Goal: Information Seeking & Learning: Learn about a topic

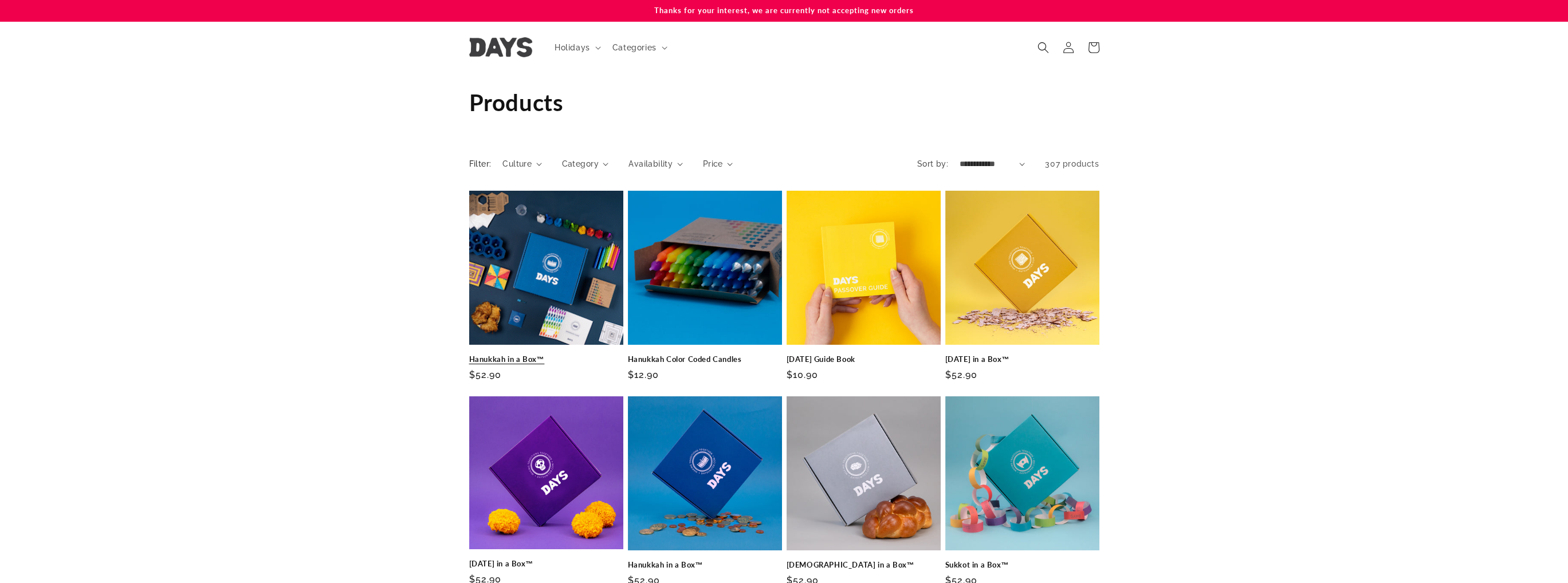
click at [536, 354] on link "Hanukkah in a Box™" at bounding box center [546, 359] width 154 height 10
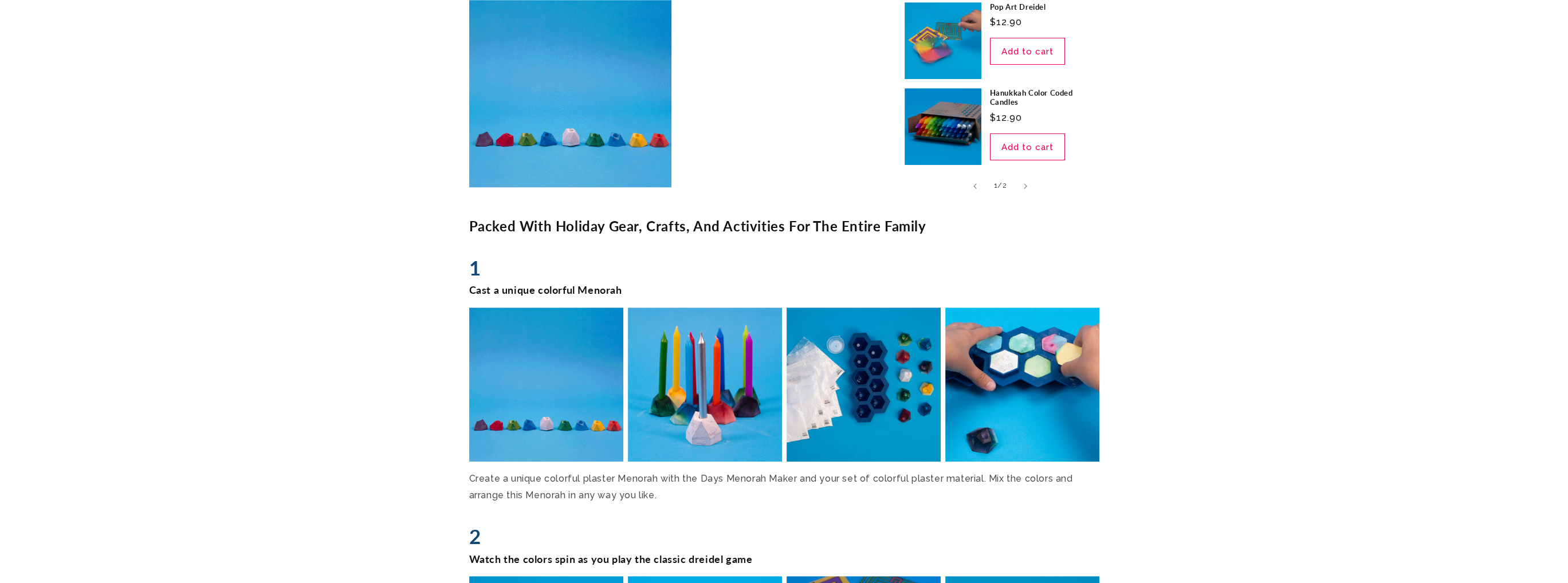
scroll to position [1145, 0]
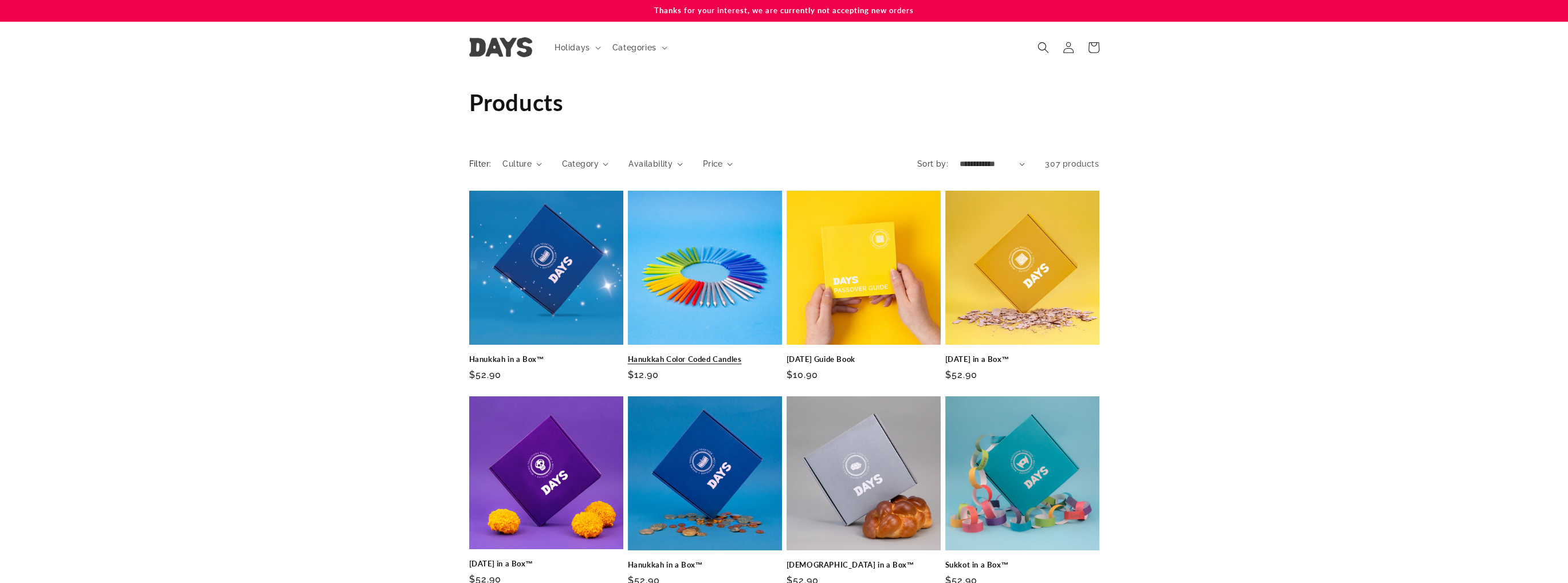
click at [754, 354] on link "Hanukkah Color Coded Candles" at bounding box center [705, 359] width 154 height 10
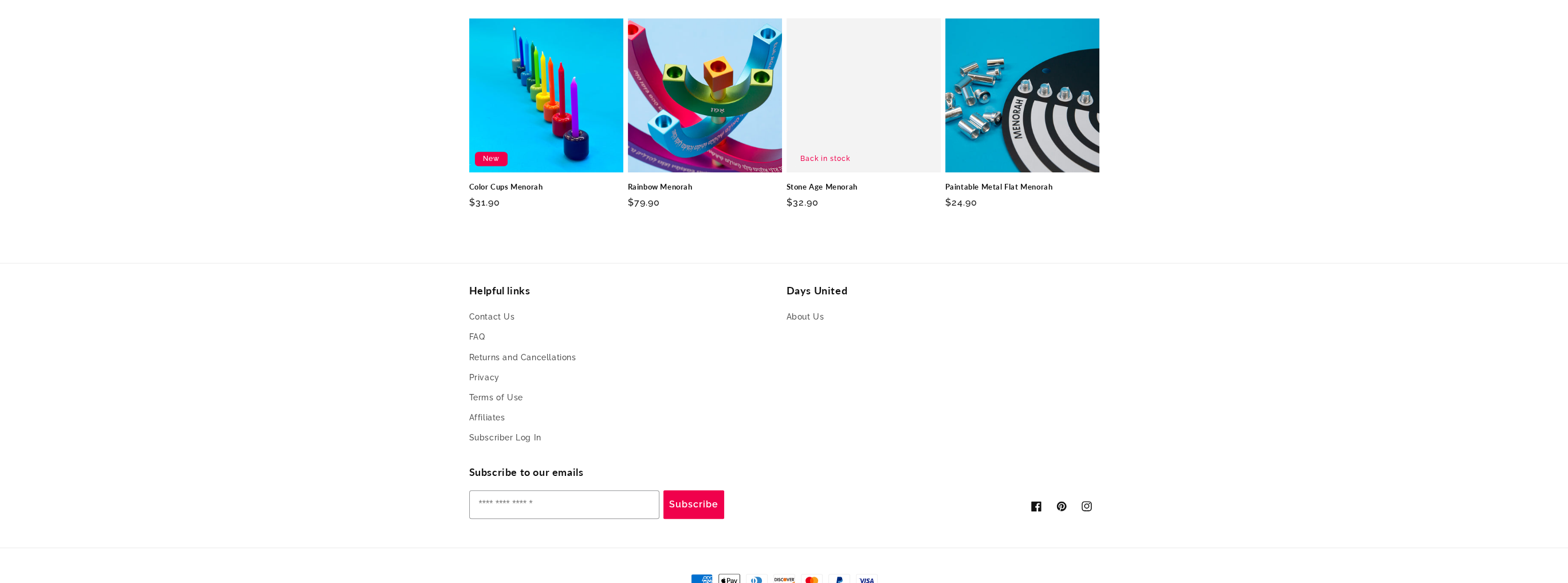
scroll to position [973, 0]
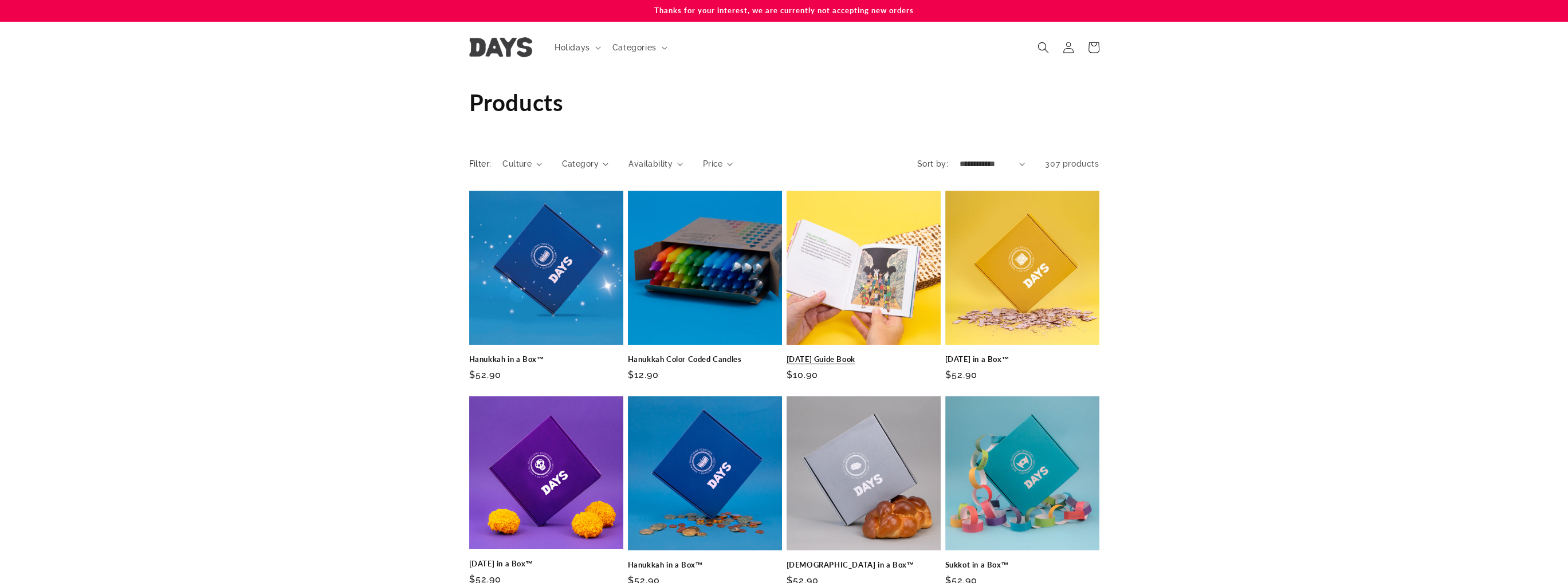
click at [901, 354] on link "[DATE] Guide Book" at bounding box center [864, 359] width 154 height 10
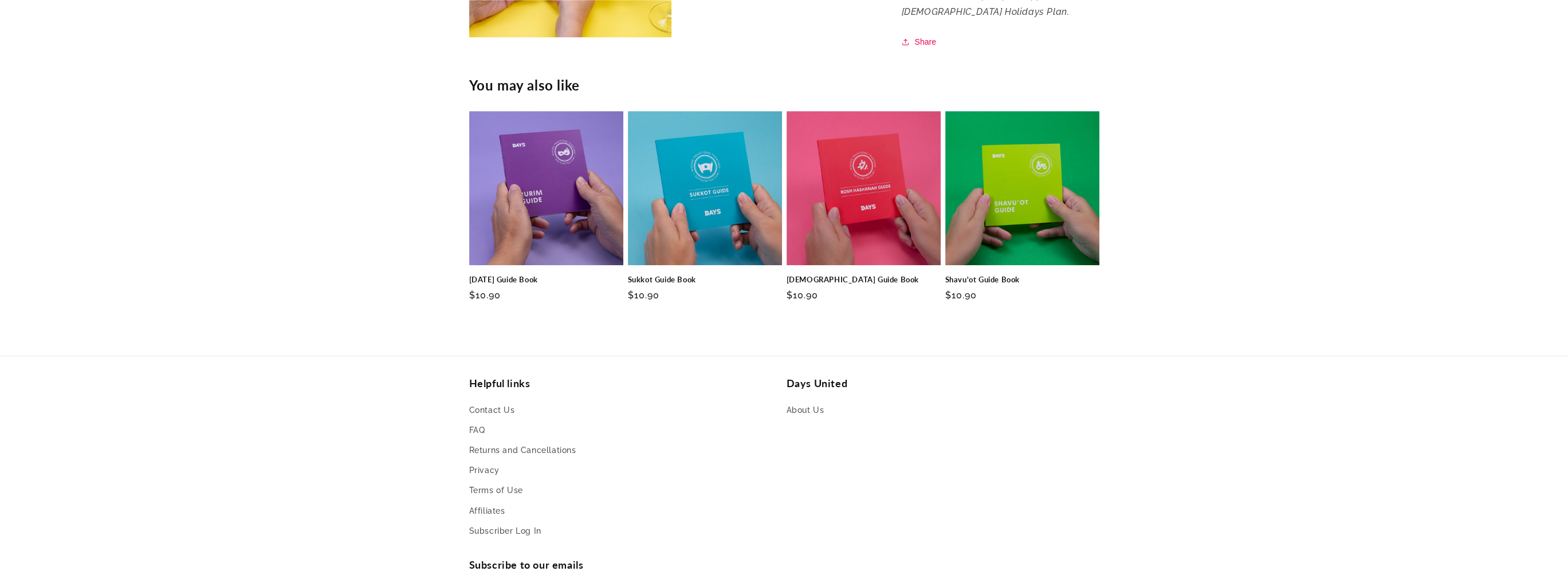
scroll to position [1087, 0]
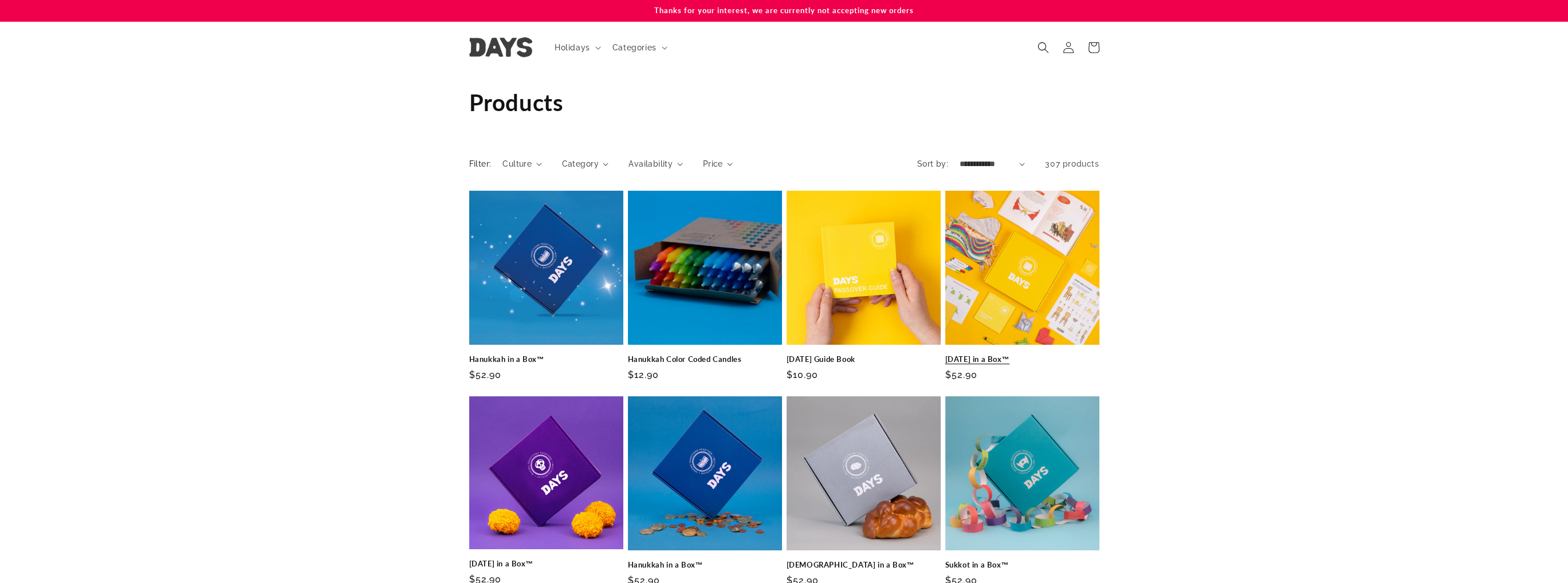
click at [1063, 354] on link "Passover in a Box™" at bounding box center [1022, 359] width 154 height 10
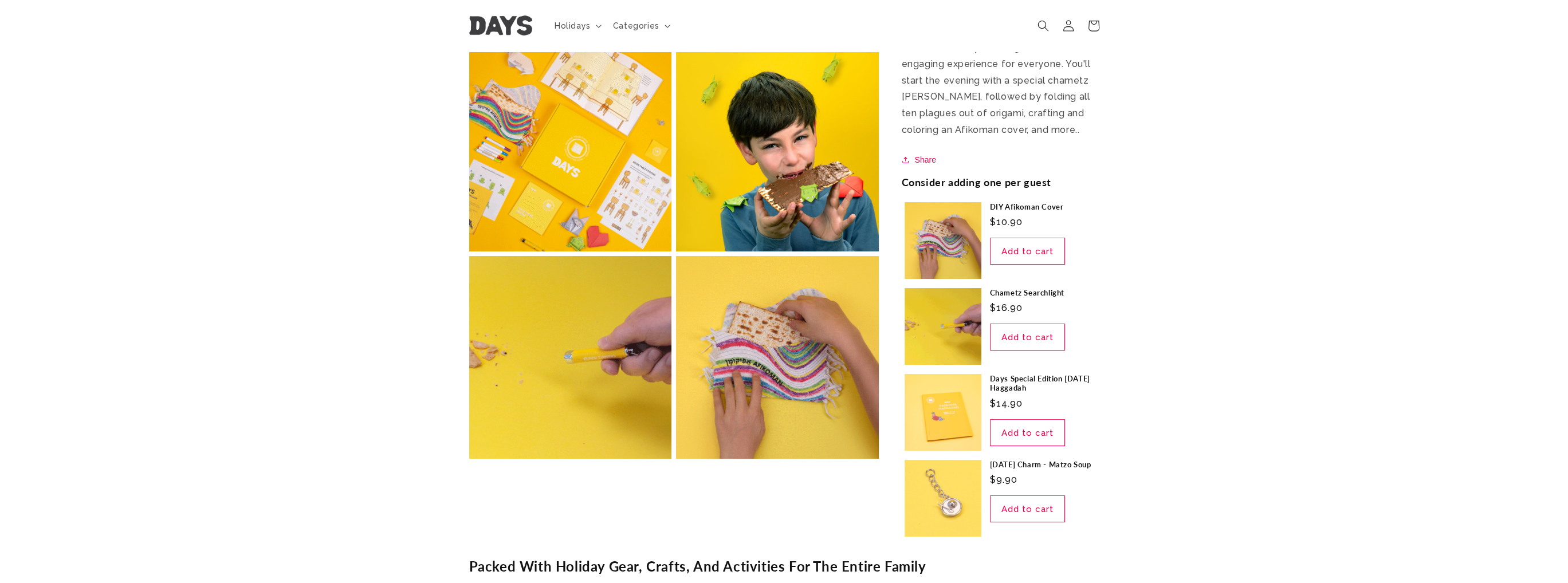
scroll to position [458, 0]
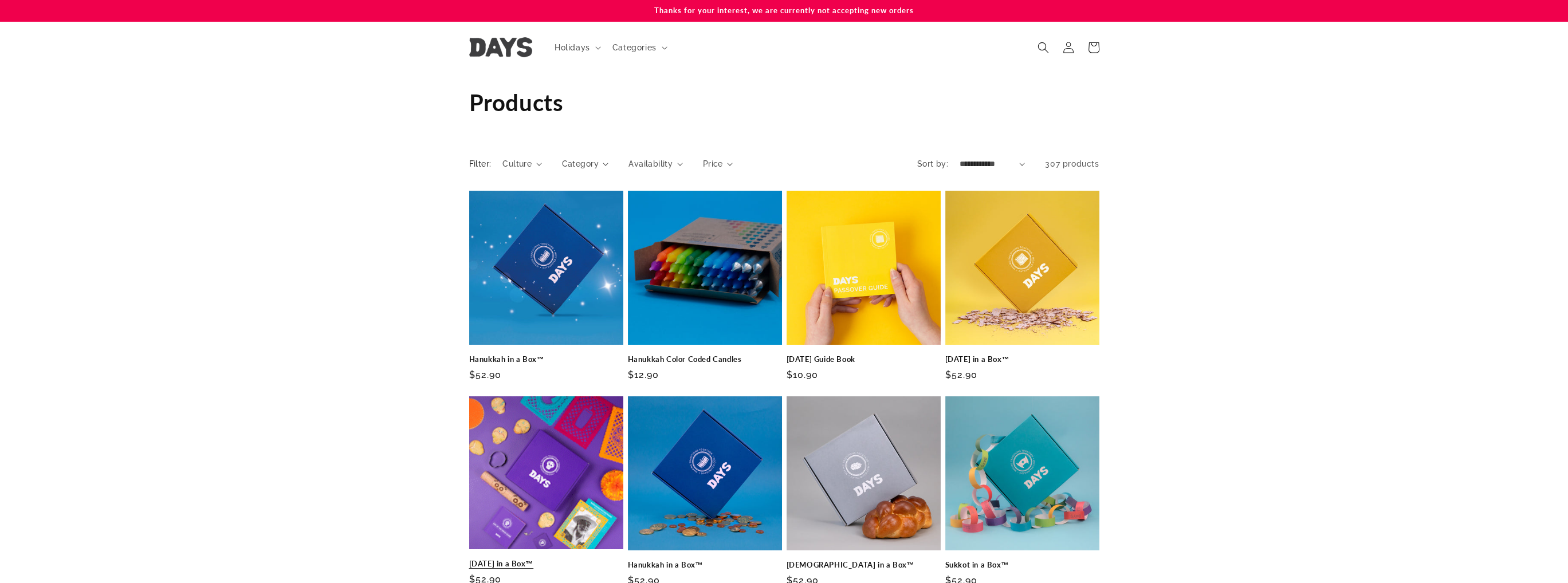
click at [541, 559] on link "[DATE] in a Box™" at bounding box center [546, 564] width 154 height 10
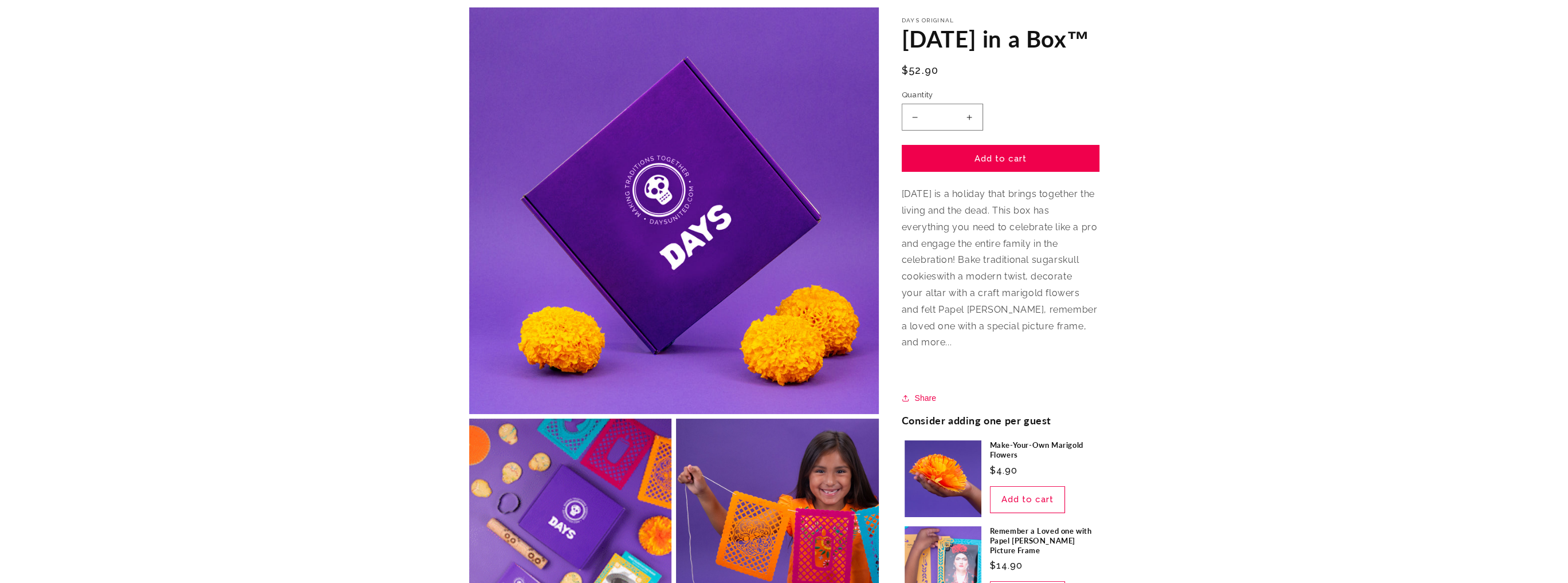
scroll to position [228, 0]
